Goal: Information Seeking & Learning: Learn about a topic

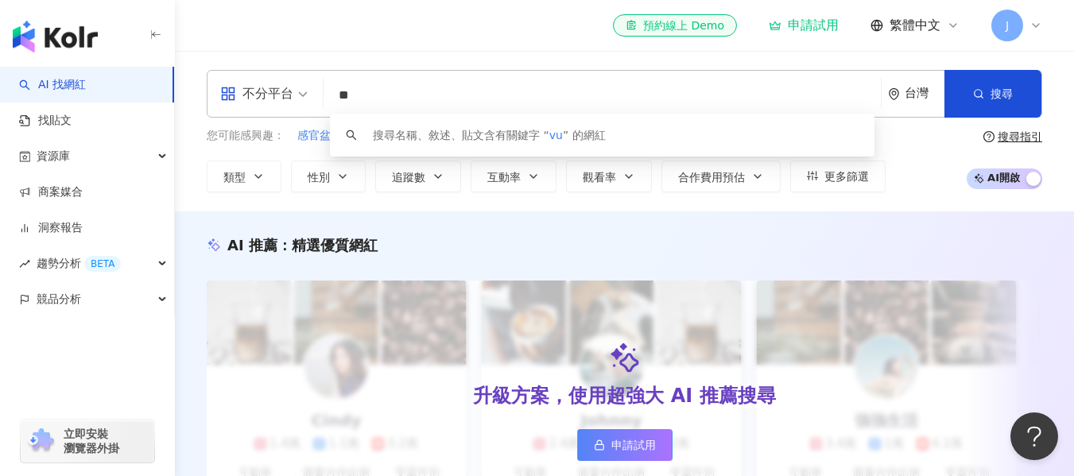
type input "*"
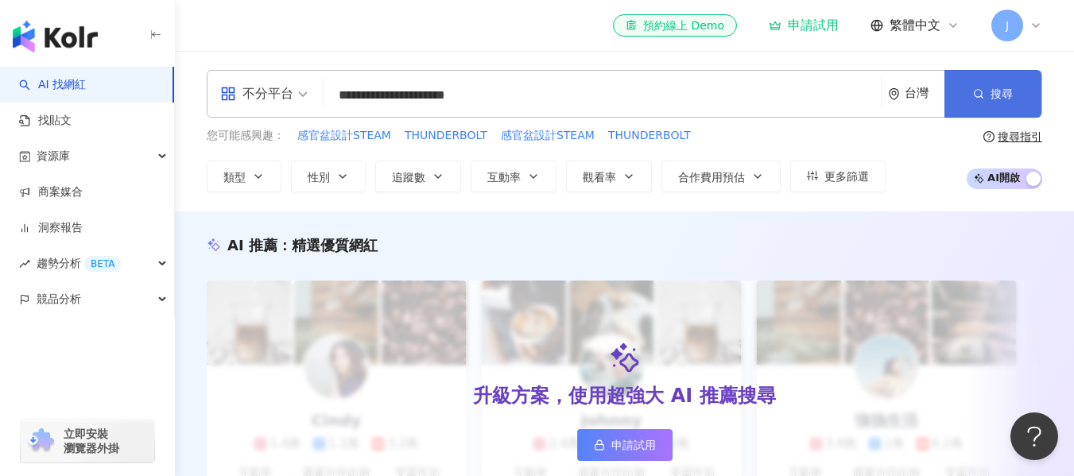
click at [966, 83] on button "搜尋" at bounding box center [992, 94] width 97 height 48
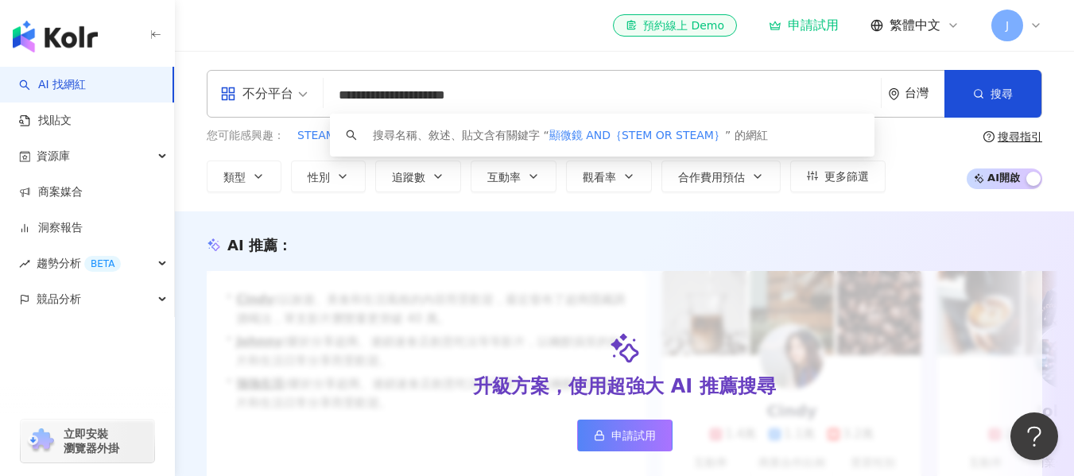
click at [411, 97] on input "**********" at bounding box center [602, 95] width 544 height 30
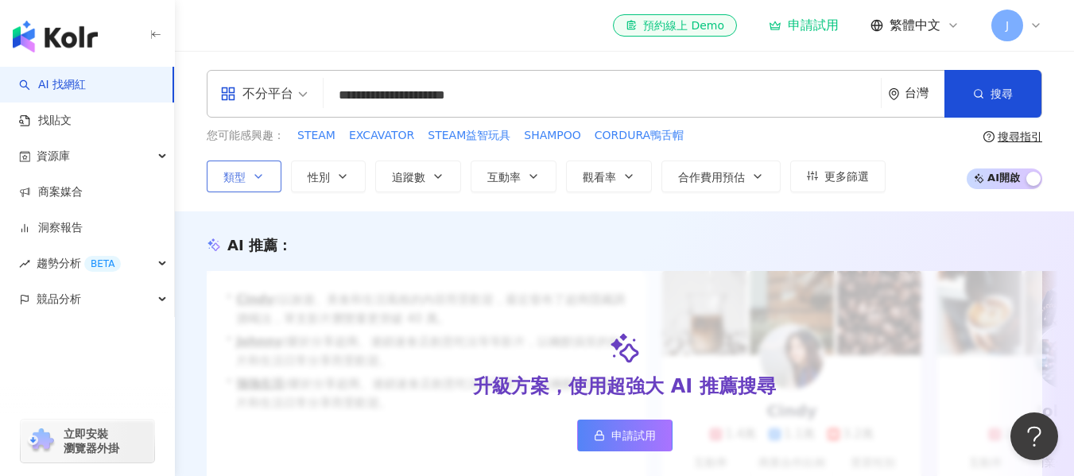
click at [271, 175] on button "類型" at bounding box center [244, 177] width 75 height 32
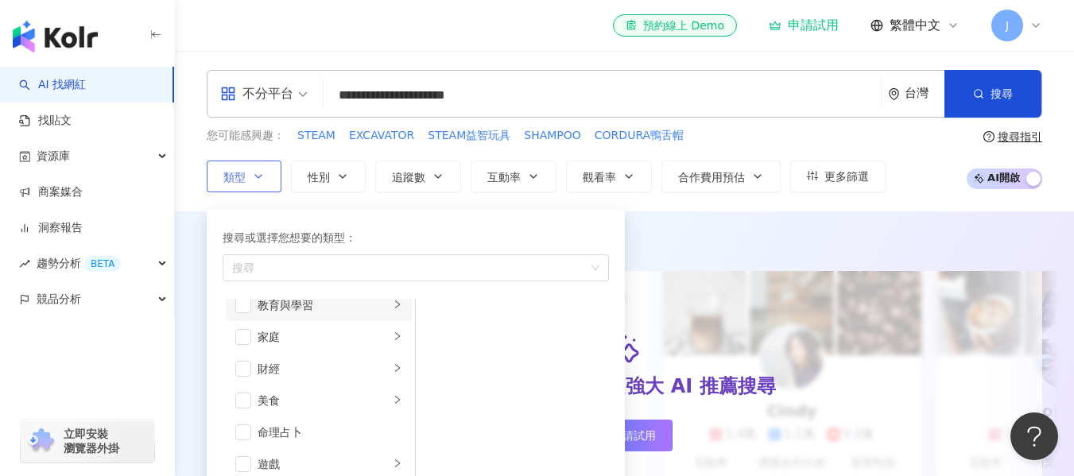
scroll to position [141, 0]
click at [242, 300] on span "button" at bounding box center [243, 304] width 16 height 16
click at [242, 339] on span "button" at bounding box center [243, 336] width 16 height 16
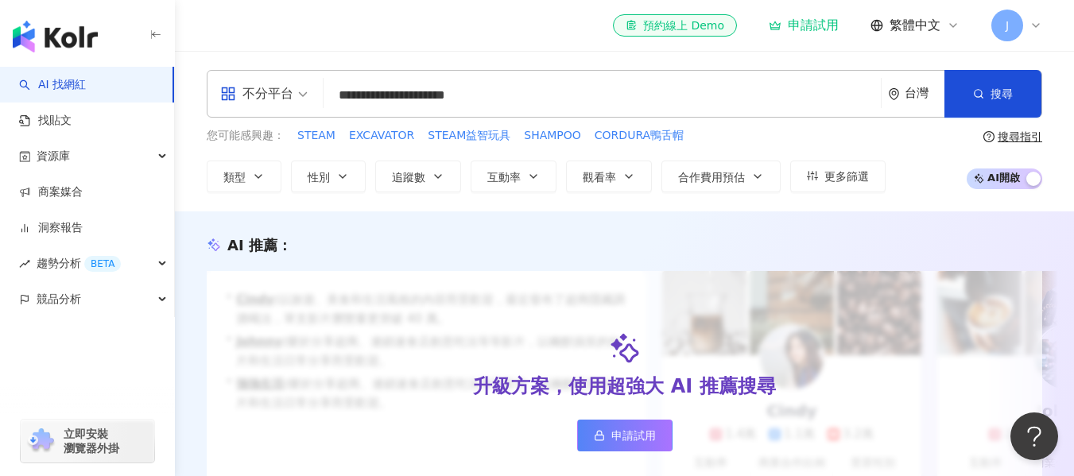
click at [722, 129] on div "您可能感興趣： STEAM EXCAVATOR STEAM益智玩具 SHAMPOO CORDURA鴨舌帽" at bounding box center [546, 135] width 679 height 17
click at [986, 75] on button "搜尋" at bounding box center [992, 94] width 97 height 48
click at [462, 130] on span "STEAM益智玩具" at bounding box center [469, 136] width 83 height 16
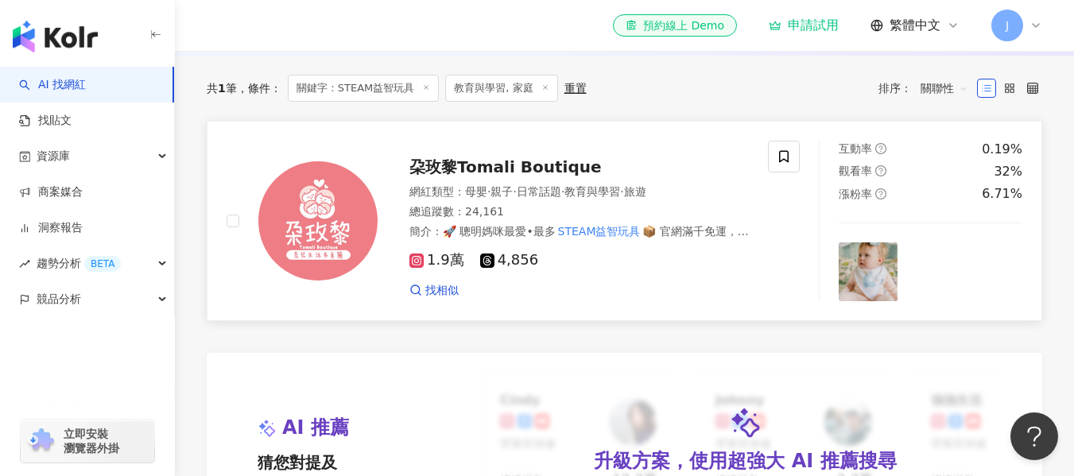
scroll to position [464, 0]
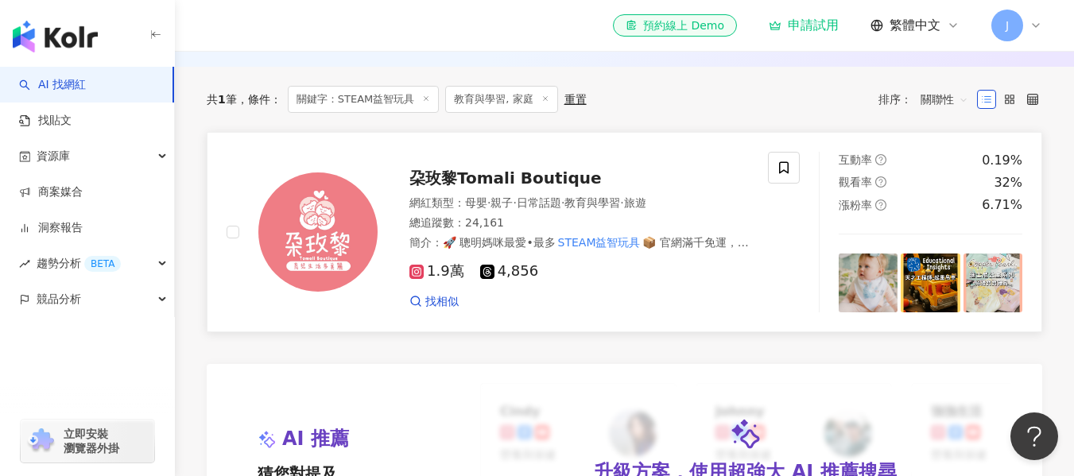
click at [544, 188] on span "朶玫黎Tomali Boutique" at bounding box center [505, 178] width 192 height 19
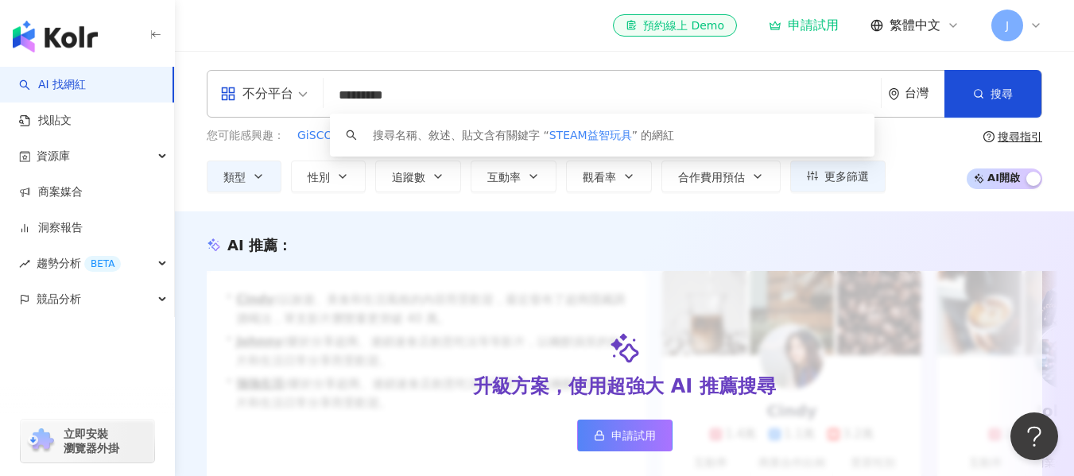
click at [444, 88] on input "*********" at bounding box center [602, 95] width 544 height 30
type input "*"
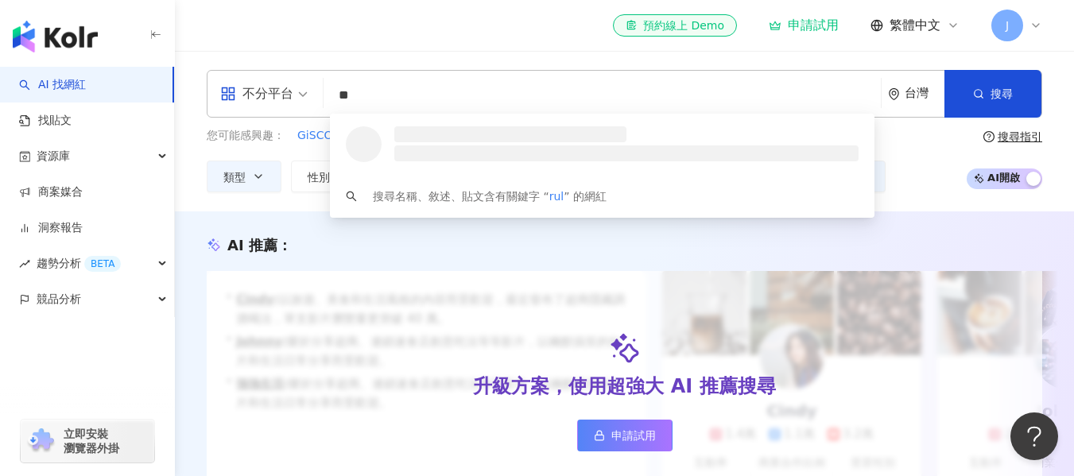
type input "*"
click at [474, 100] on input "**********" at bounding box center [602, 95] width 544 height 30
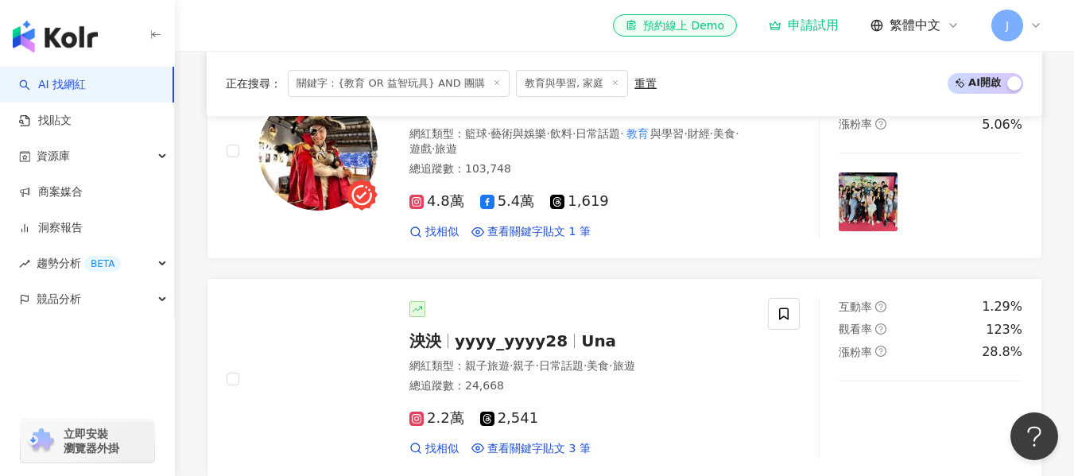
scroll to position [548, 0]
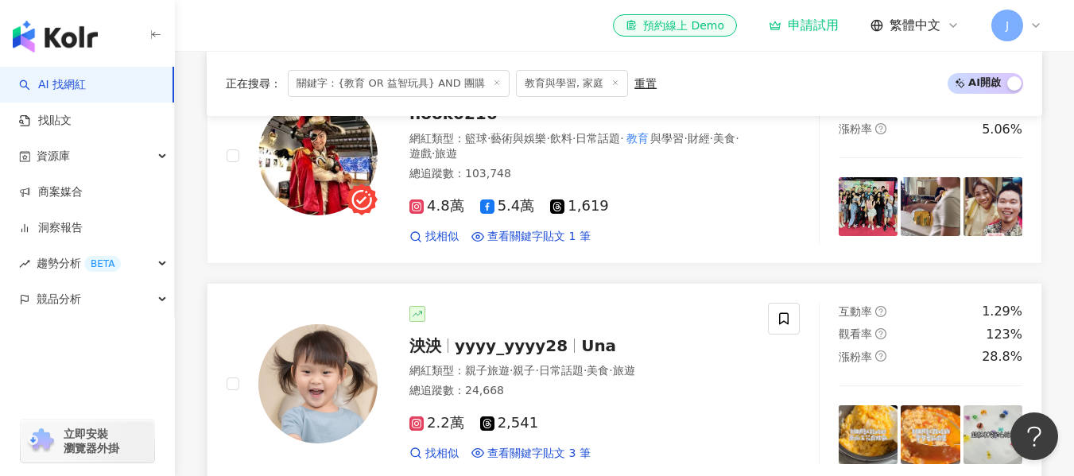
type input "**********"
click at [533, 342] on span "yyyy_yyyy28" at bounding box center [511, 345] width 113 height 19
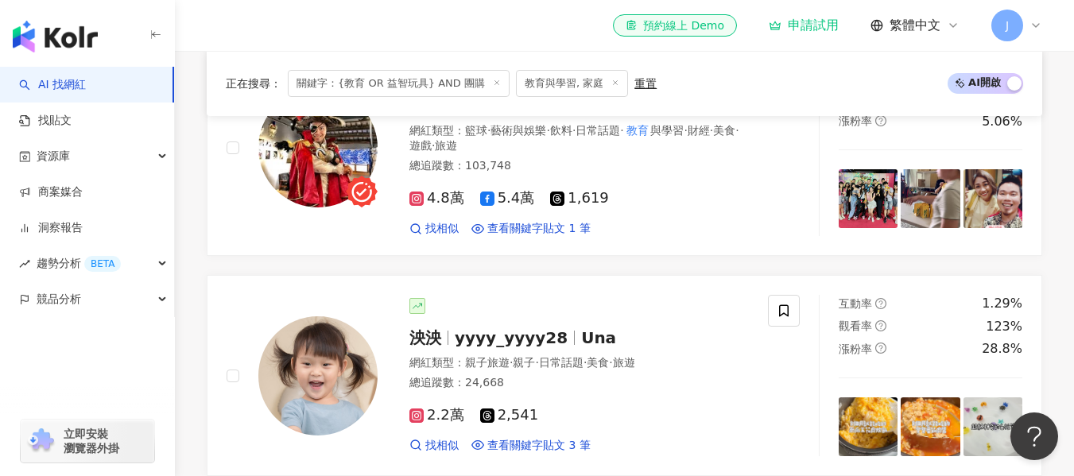
scroll to position [556, 0]
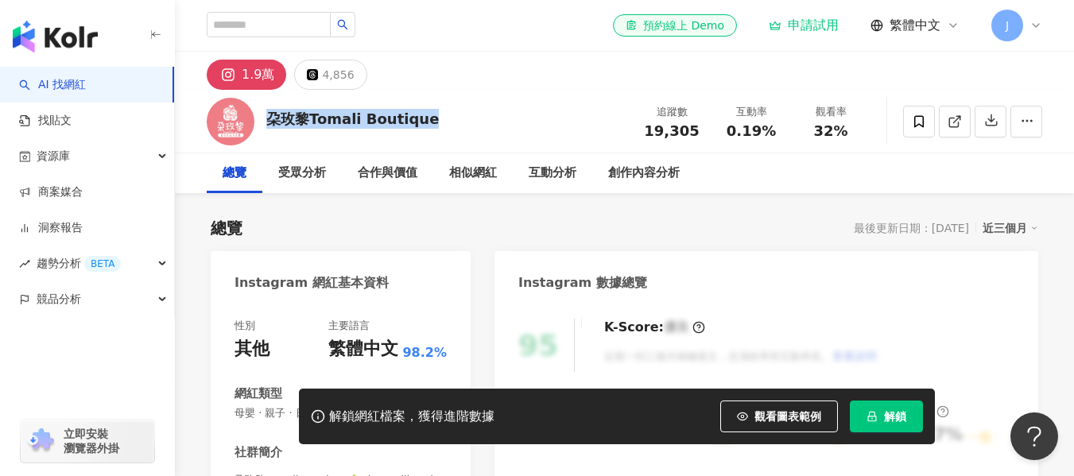
drag, startPoint x: 440, startPoint y: 121, endPoint x: 270, endPoint y: 124, distance: 169.3
click at [270, 124] on div "朶玫黎Tomali Boutique 追蹤數 19,305 互動率 0.19% 觀看率 32%" at bounding box center [624, 121] width 899 height 63
copy div "朶玫黎Tomali Boutique"
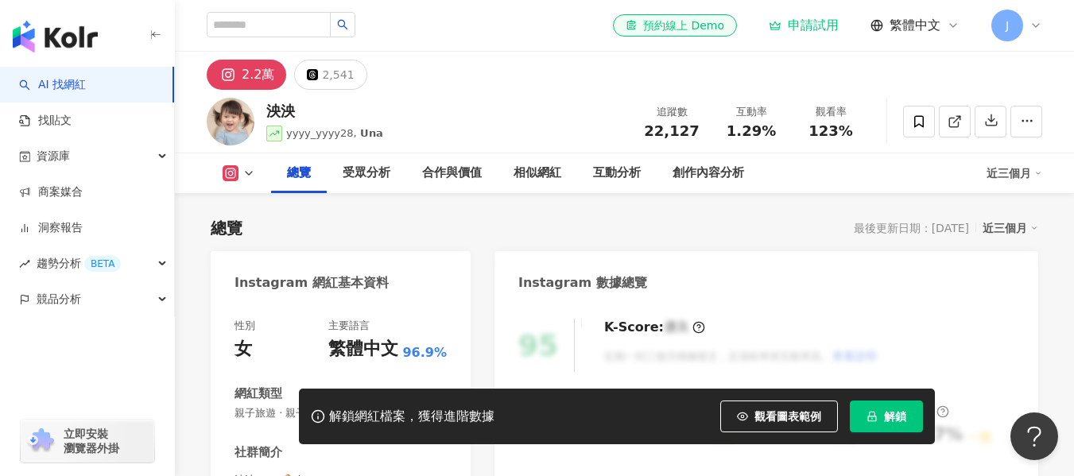
scroll to position [196, 0]
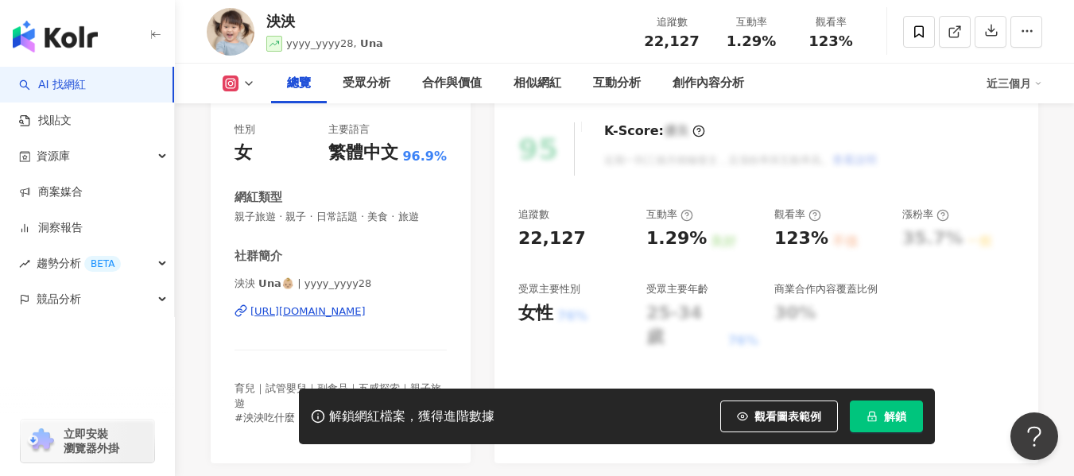
click at [366, 316] on div "[URL][DOMAIN_NAME]" at bounding box center [307, 311] width 115 height 14
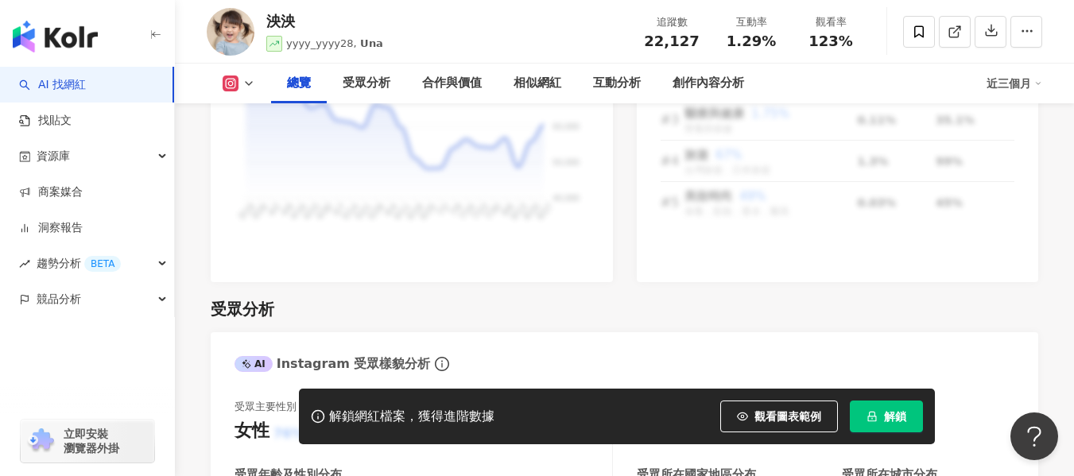
scroll to position [1203, 0]
click at [326, 46] on span "yyyy_yyyy28, 𝗨𝗻𝗮" at bounding box center [334, 43] width 97 height 12
